Goal: Transaction & Acquisition: Purchase product/service

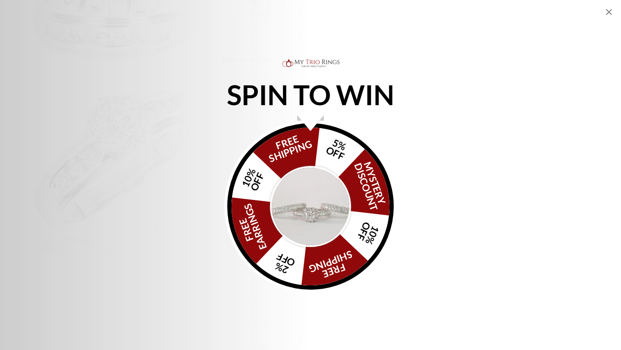
scroll to position [209, 0]
click at [309, 124] on div "Alia popup" at bounding box center [310, 123] width 27 height 16
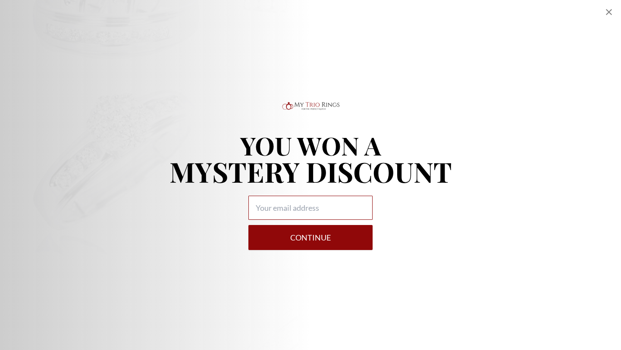
click at [308, 216] on input "Alia popup" at bounding box center [311, 208] width 124 height 24
type input "[EMAIL_ADDRESS][DOMAIN_NAME]"
click at [324, 236] on button "Continue" at bounding box center [311, 237] width 124 height 25
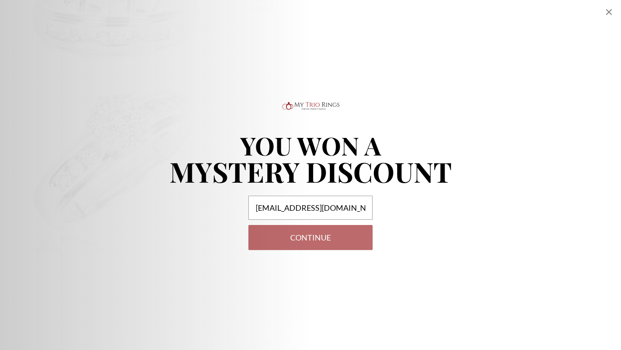
select select "US"
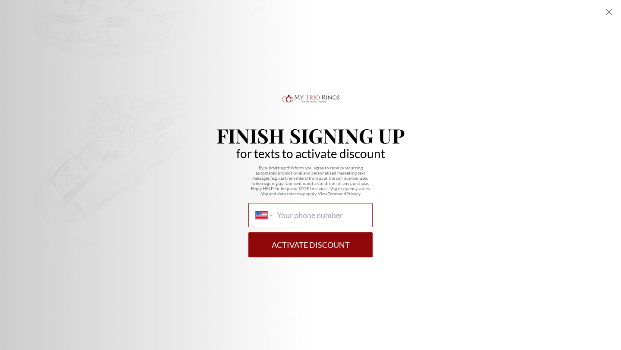
click at [299, 211] on input "International [GEOGRAPHIC_DATA] [GEOGRAPHIC_DATA] [GEOGRAPHIC_DATA] [GEOGRAPHIC…" at bounding box center [321, 215] width 88 height 9
type input "[PHONE_NUMBER]"
click at [336, 242] on button "Activate Discount" at bounding box center [311, 245] width 124 height 25
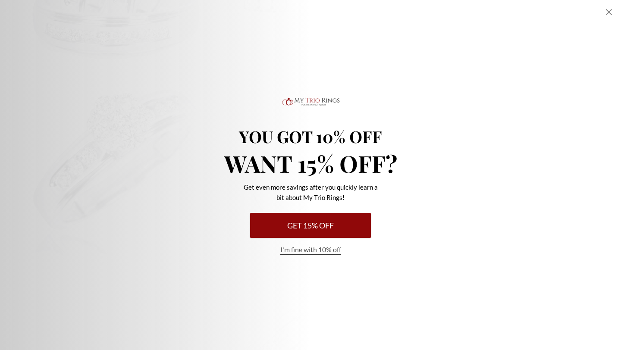
click at [322, 228] on button "Get 15% Off" at bounding box center [310, 225] width 121 height 25
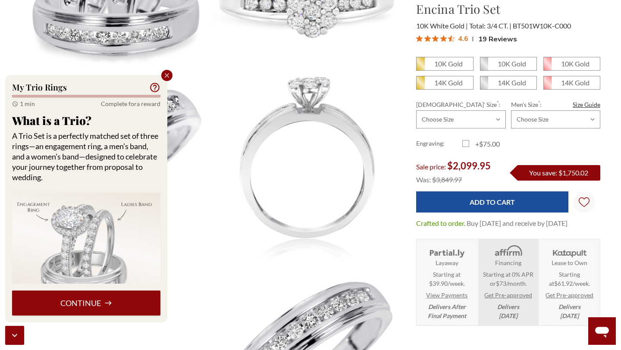
click at [170, 73] on icon "Close popup" at bounding box center [167, 76] width 8 height 8
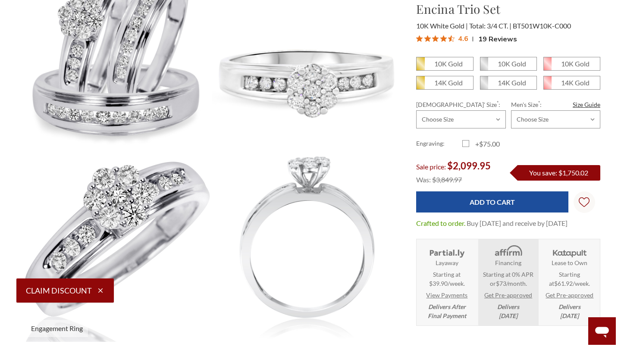
scroll to position [126, 0]
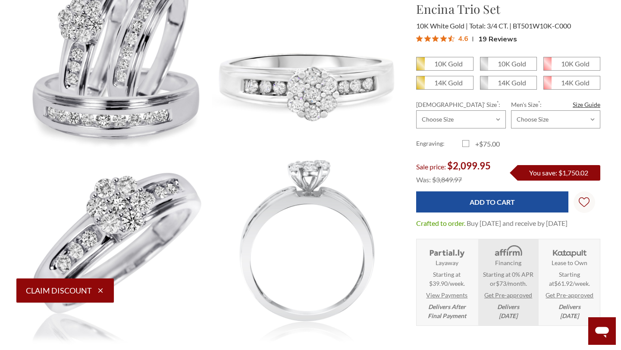
click at [90, 296] on button "Claim Discount" at bounding box center [65, 291] width 98 height 24
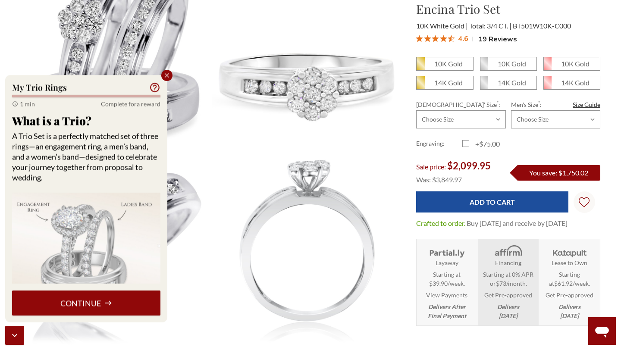
click at [90, 301] on button "Continue" at bounding box center [86, 303] width 148 height 25
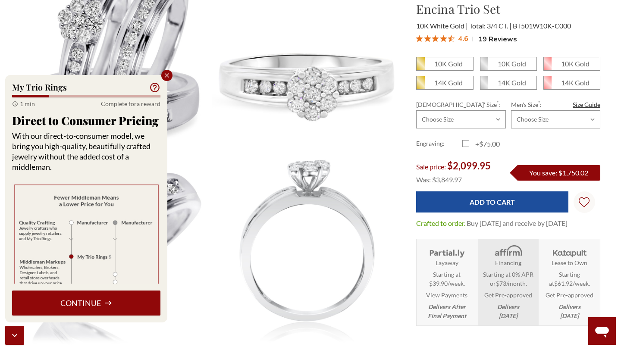
click at [90, 302] on button "Continue" at bounding box center [86, 303] width 148 height 25
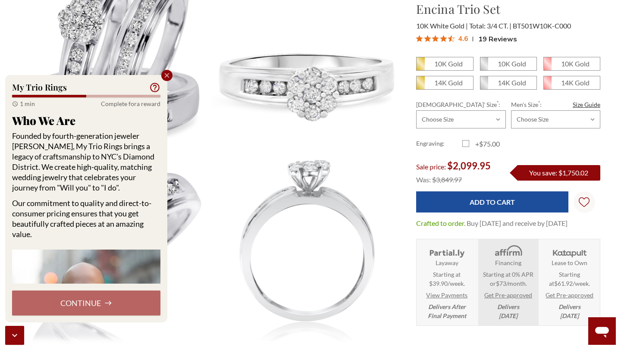
click at [90, 302] on div "Continue" at bounding box center [86, 303] width 148 height 25
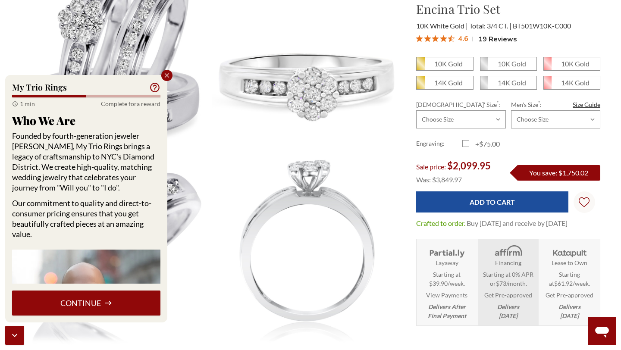
click at [91, 305] on button "Continue" at bounding box center [86, 303] width 148 height 25
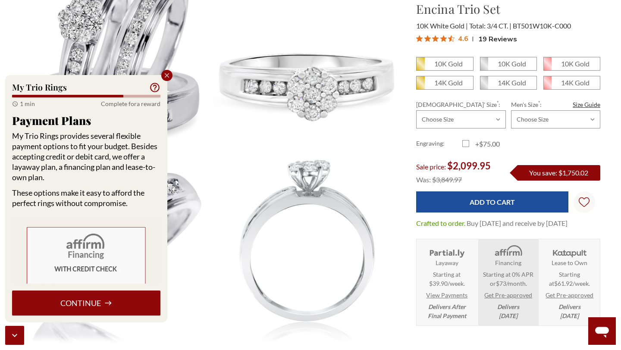
click at [91, 303] on button "Continue" at bounding box center [86, 303] width 148 height 25
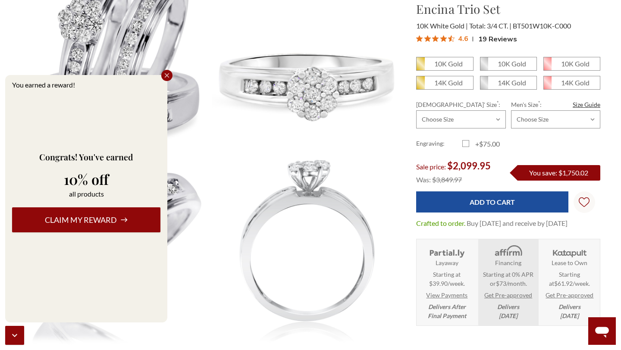
click at [92, 222] on button "Claim my reward" at bounding box center [86, 220] width 148 height 25
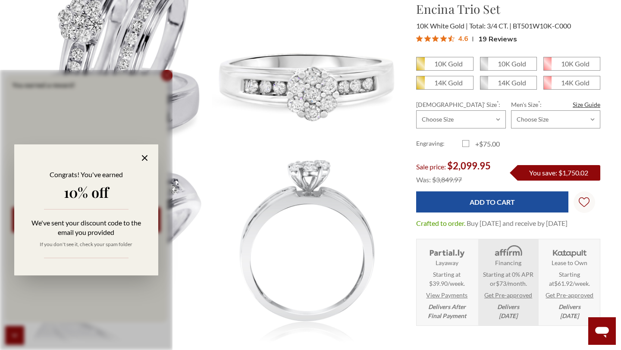
click at [144, 156] on icon at bounding box center [145, 158] width 10 height 10
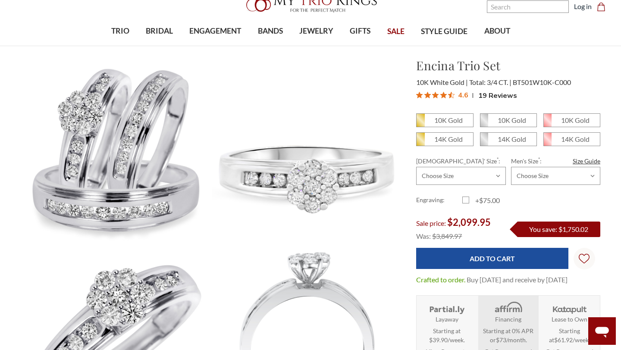
scroll to position [26, 0]
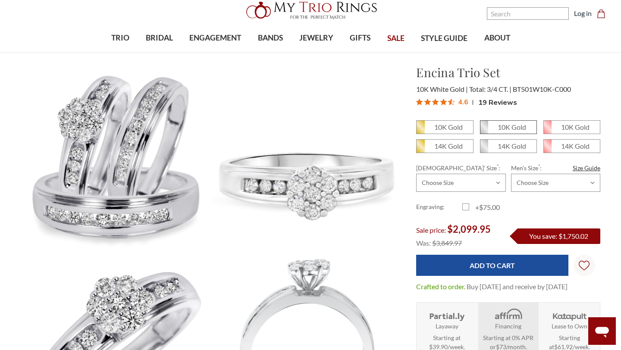
click at [516, 124] on em "10K Gold" at bounding box center [512, 127] width 28 height 8
click at [484, 130] on input "10K Gold" at bounding box center [484, 130] width 0 height 0
radio input "true"
